Goal: Find specific page/section

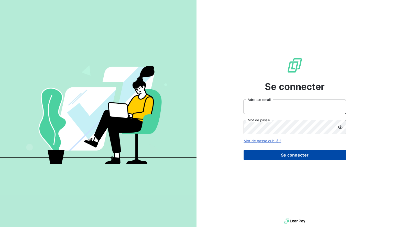
type input "af@hiptown.com"
click at [291, 155] on button "Se connecter" at bounding box center [294, 155] width 102 height 11
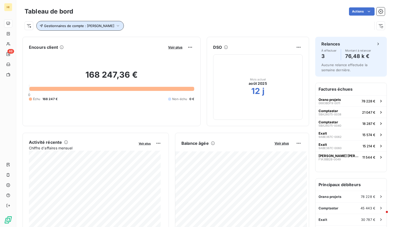
click at [117, 30] on button "Gestionnaires de compte : [PERSON_NAME]" at bounding box center [79, 26] width 87 height 10
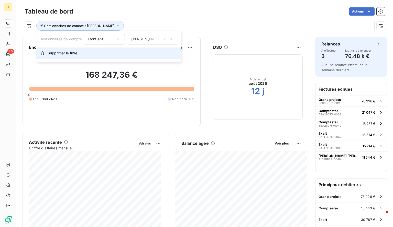
click at [68, 52] on span "Supprimer le filtre" at bounding box center [63, 53] width 30 height 5
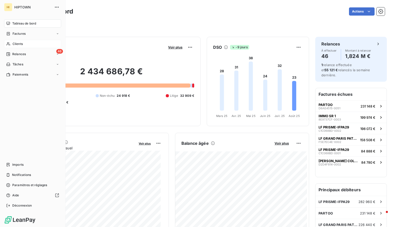
click at [19, 45] on span "Clients" at bounding box center [18, 44] width 10 height 5
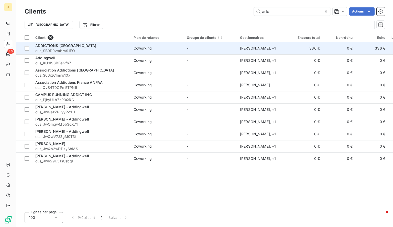
type input "addi"
click at [173, 48] on span "Coworking" at bounding box center [156, 48] width 47 height 5
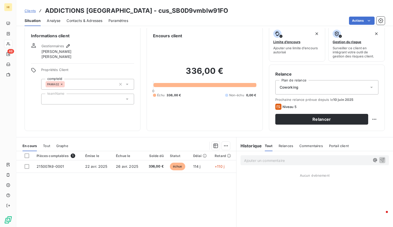
scroll to position [6, 0]
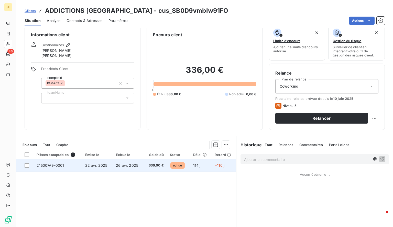
click at [92, 165] on span "22 avr. 2025" at bounding box center [96, 165] width 22 height 4
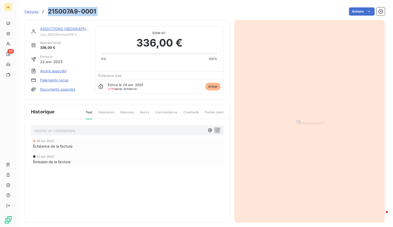
drag, startPoint x: 103, startPoint y: 9, endPoint x: 49, endPoint y: 14, distance: 54.7
click at [49, 14] on div "Factures 215007A9-0001 Actions" at bounding box center [205, 11] width 360 height 11
copy section "215007A9-0001 Actions"
